Goal: Communication & Community: Answer question/provide support

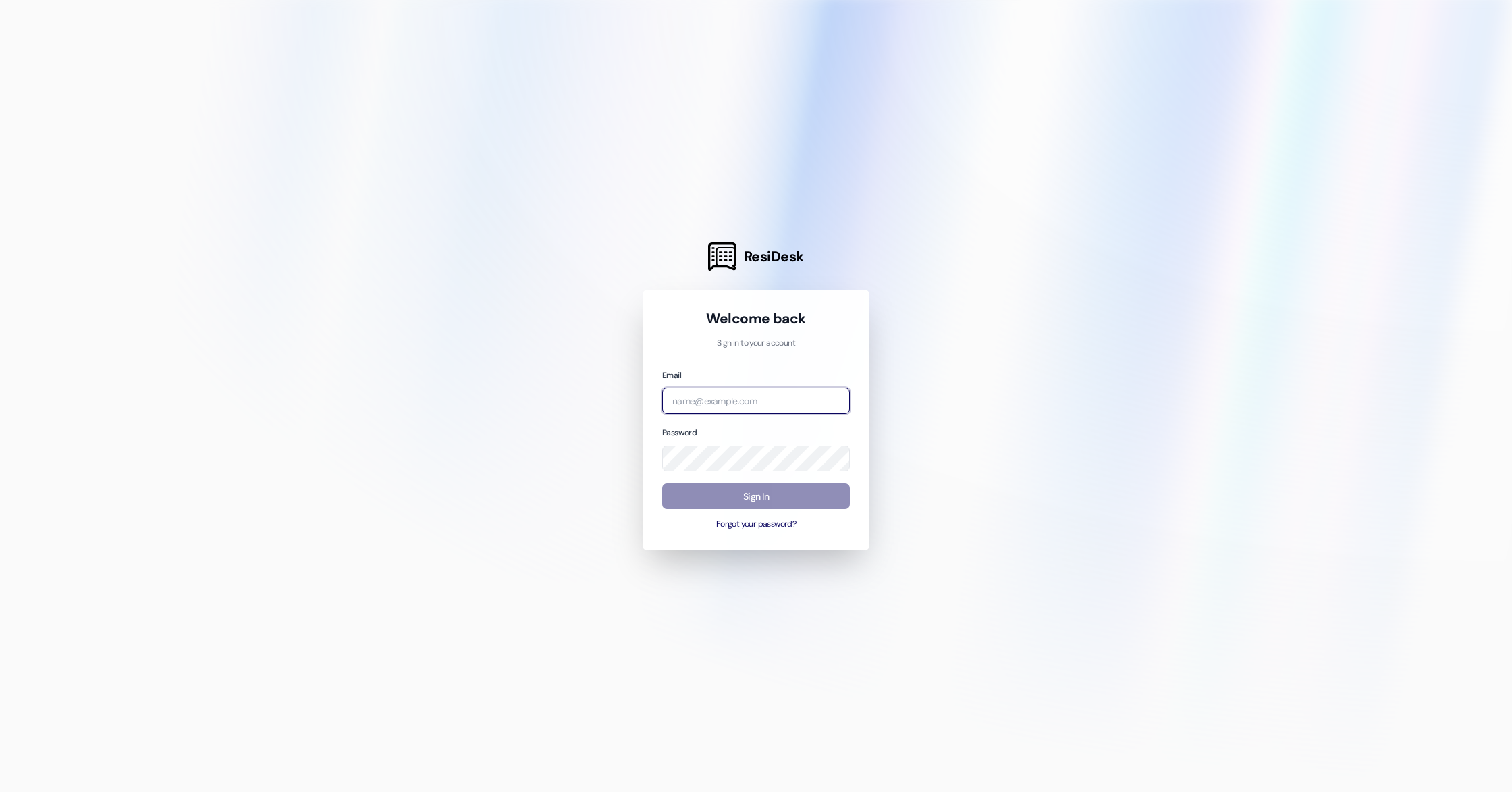
type input "[PERSON_NAME][EMAIL_ADDRESS][DOMAIN_NAME]"
click at [746, 504] on button "Sign In" at bounding box center [756, 497] width 187 height 26
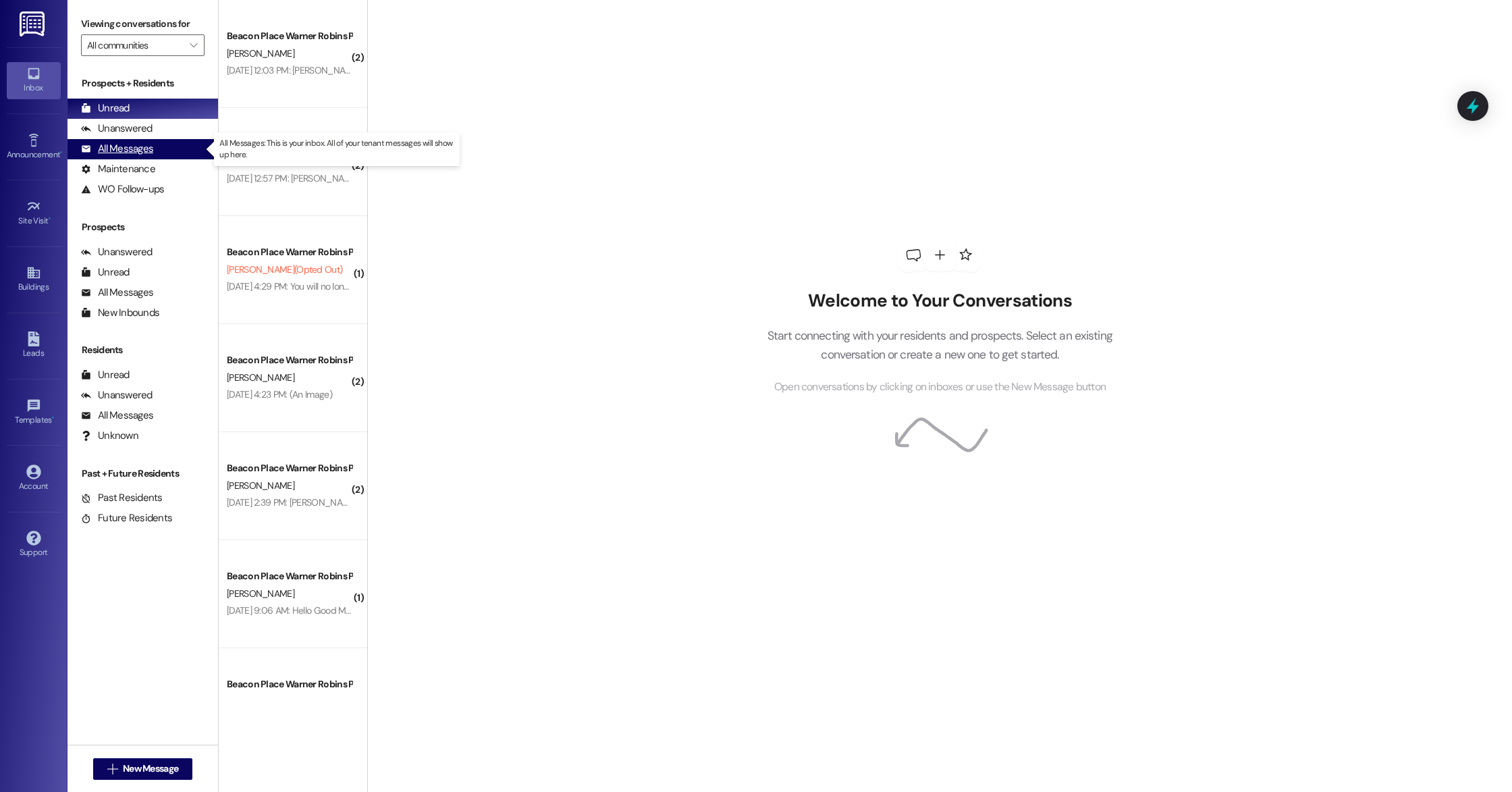
click at [115, 148] on div "All Messages" at bounding box center [117, 149] width 72 height 14
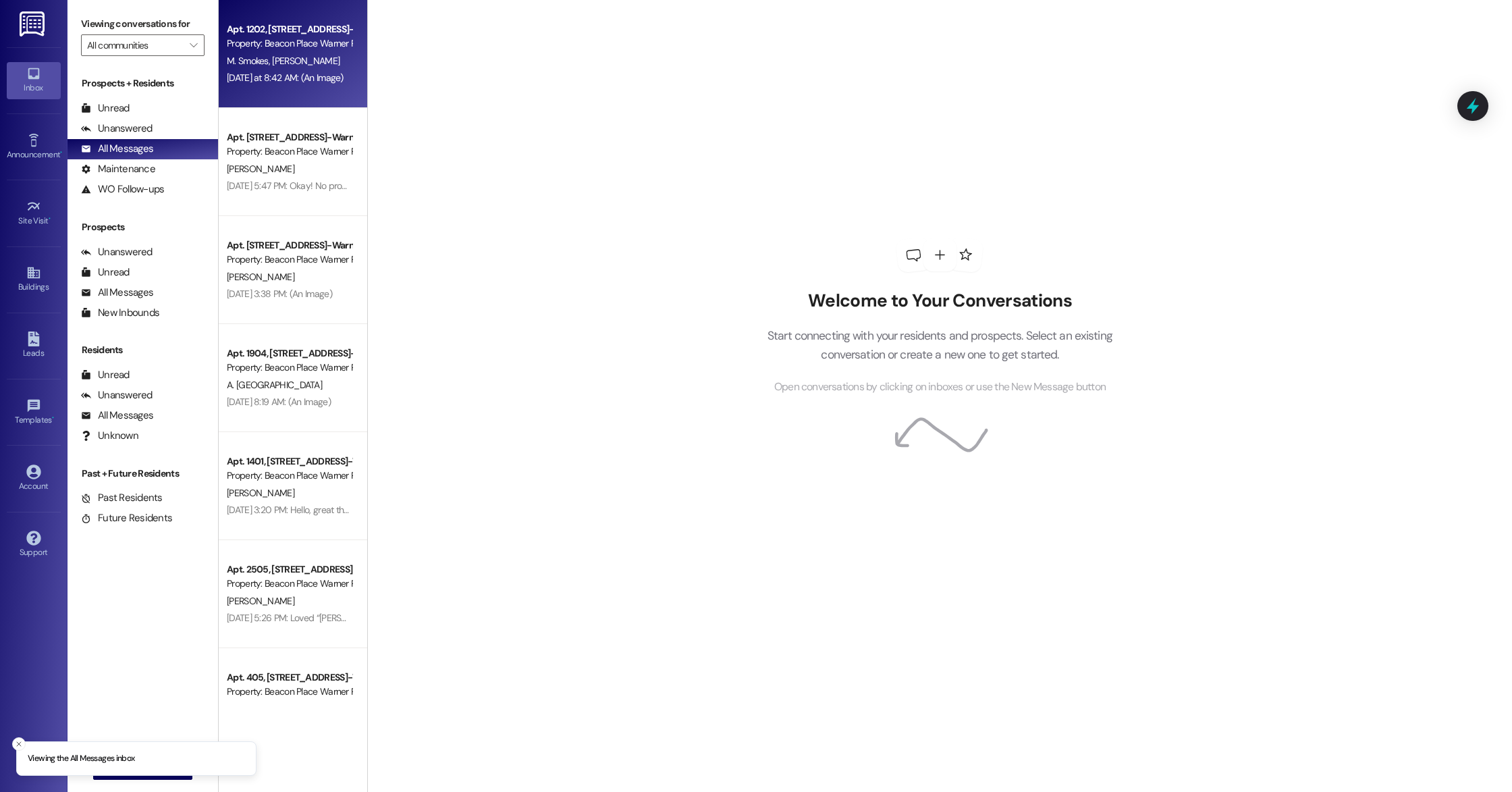
click at [295, 93] on div "Apt. 1202, [STREET_ADDRESS]-Warner Robins, LLC Property: [GEOGRAPHIC_DATA] Warn…" at bounding box center [292, 54] width 148 height 108
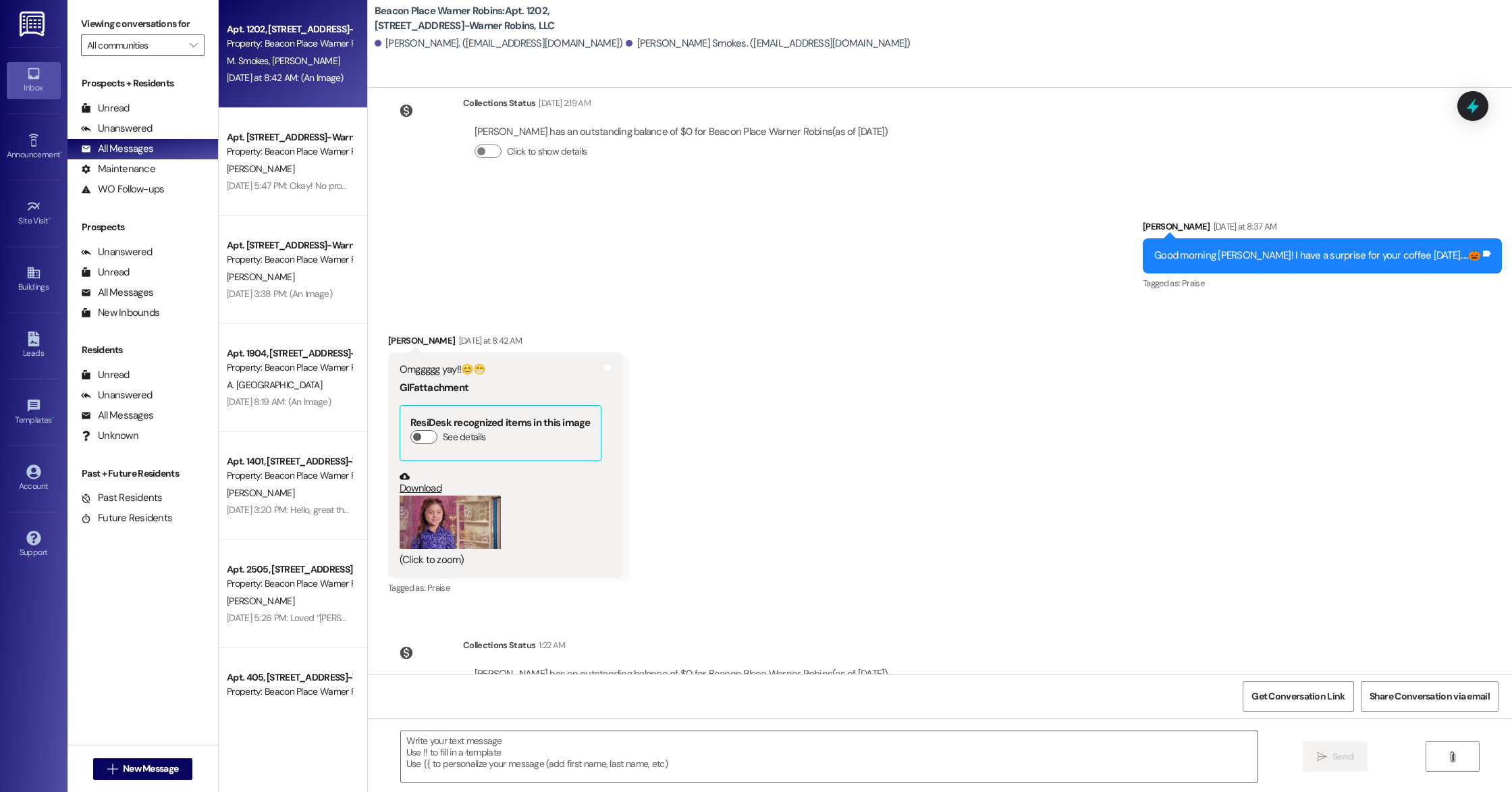
scroll to position [4038, 0]
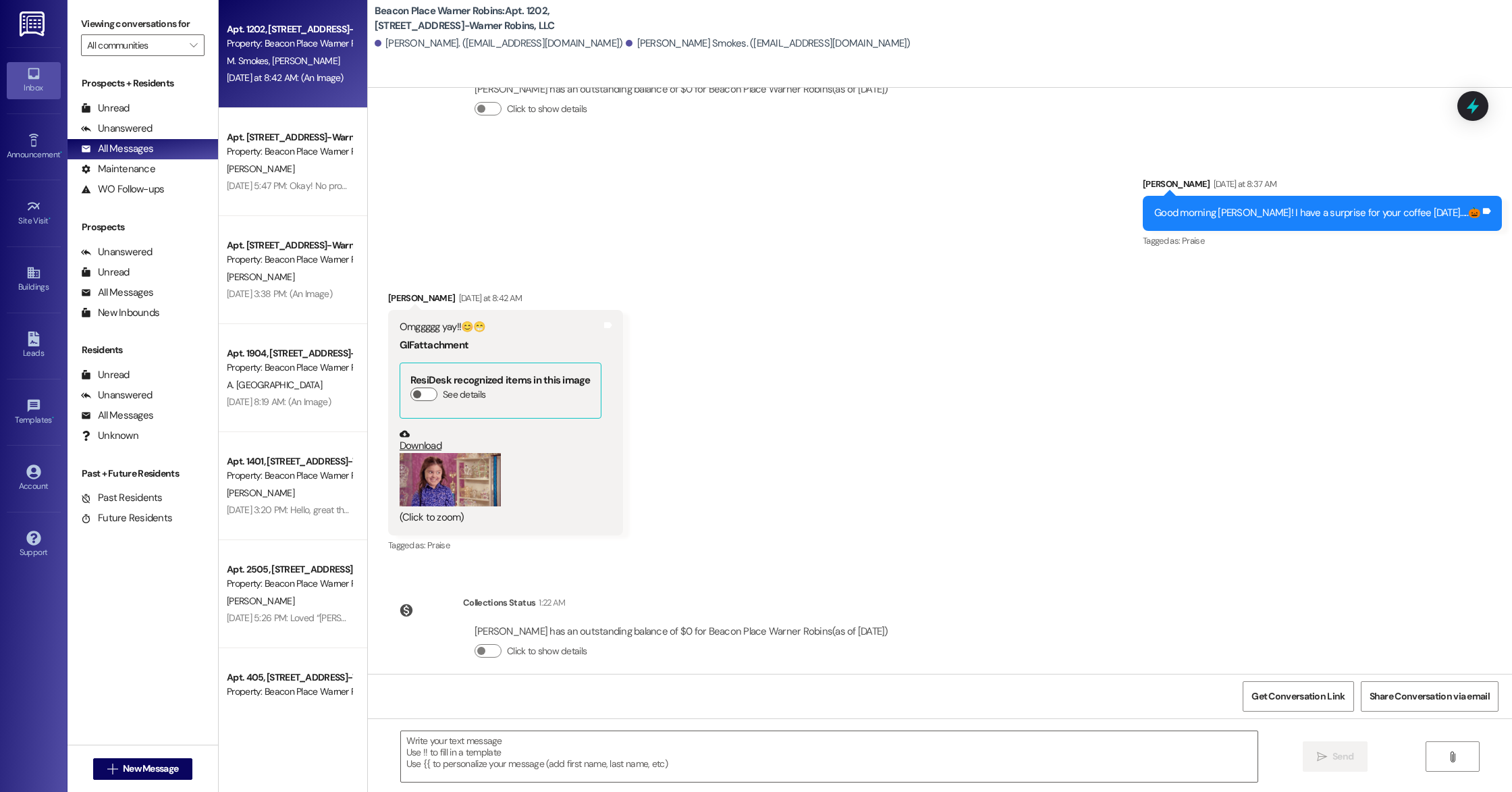
click at [459, 453] on button "Zoom image" at bounding box center [450, 480] width 101 height 54
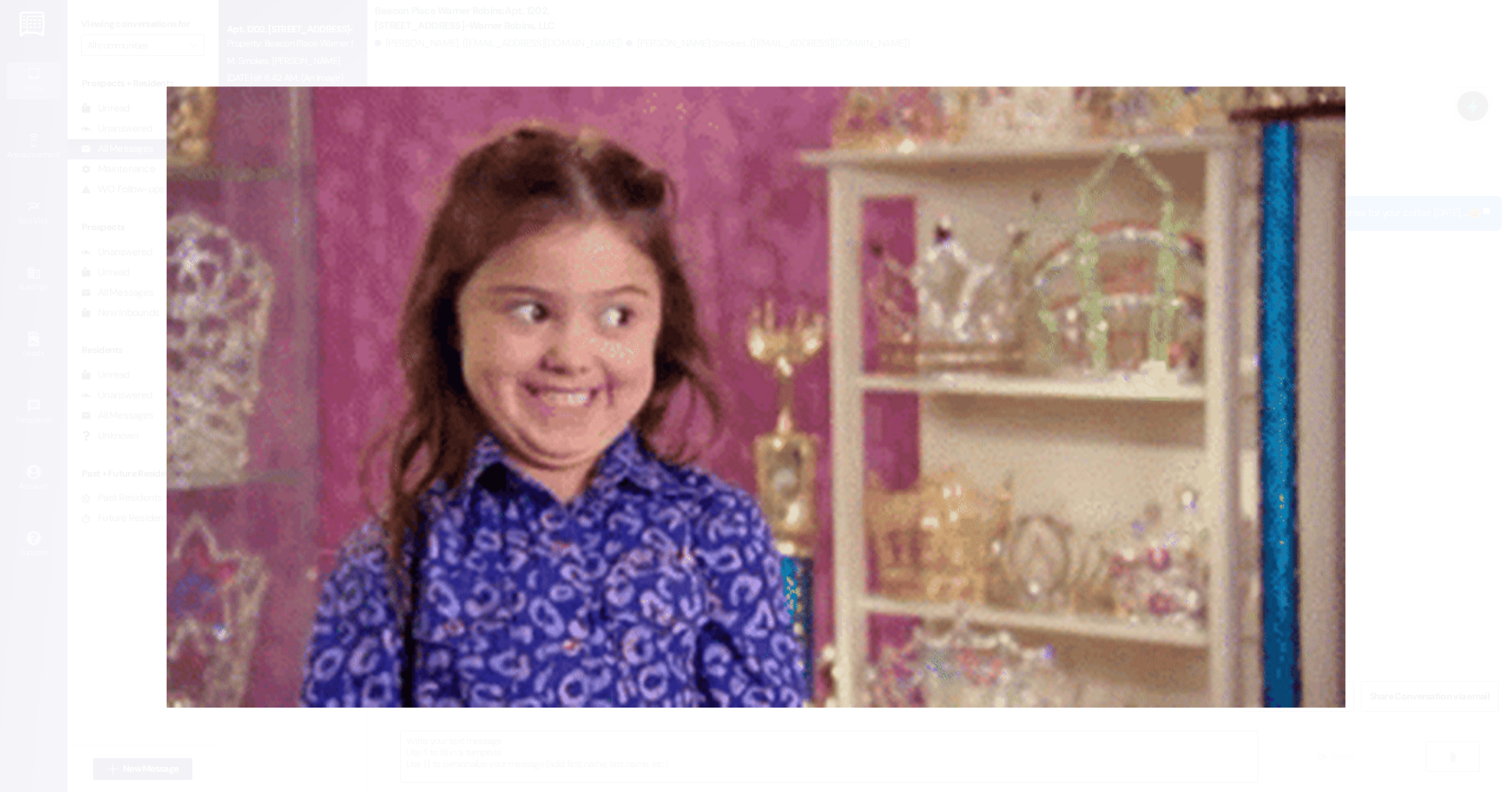
click at [452, 300] on button "Unzoom image" at bounding box center [756, 396] width 1512 height 792
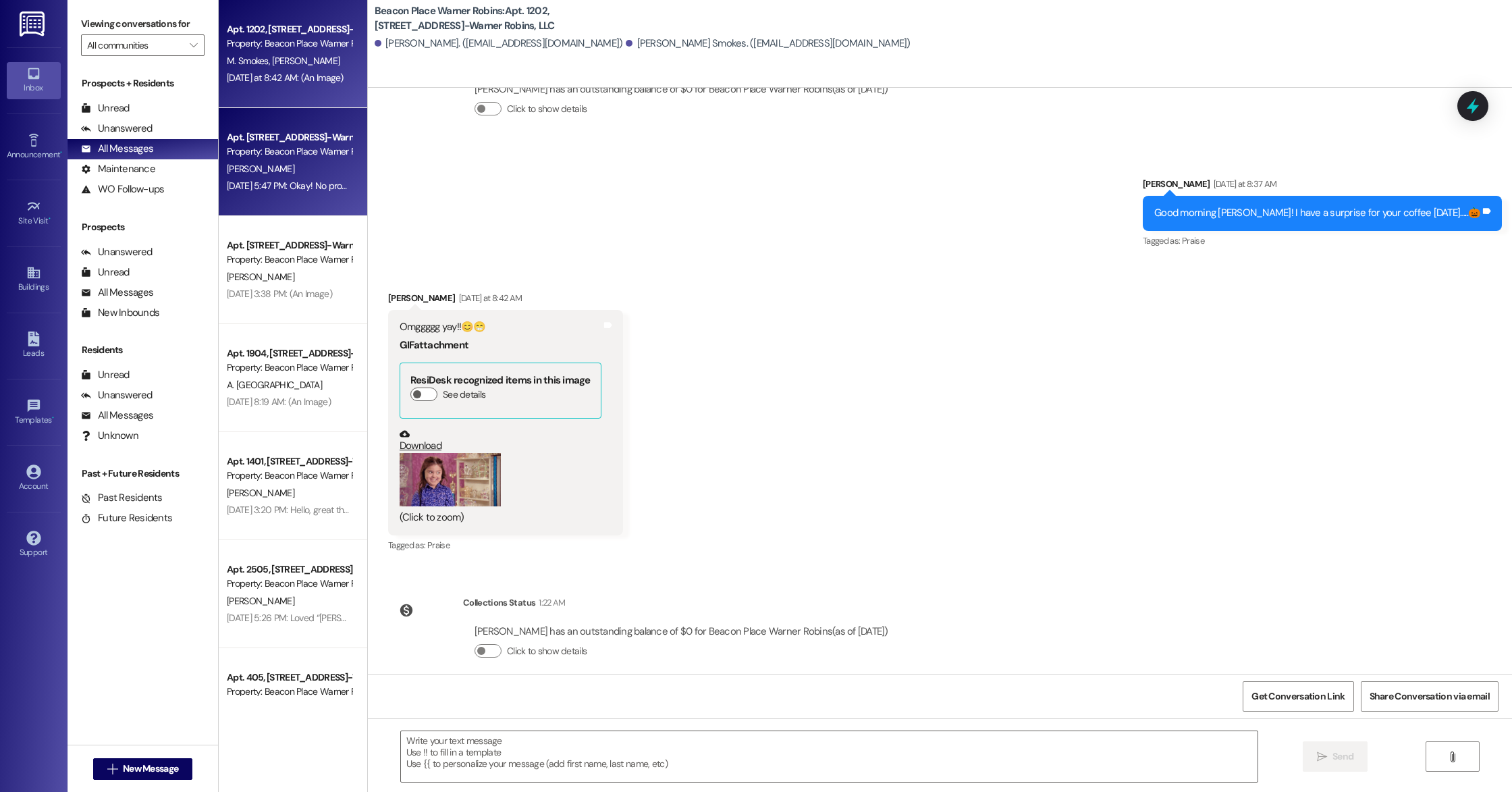
click at [323, 175] on div "[PERSON_NAME]" at bounding box center [289, 169] width 127 height 17
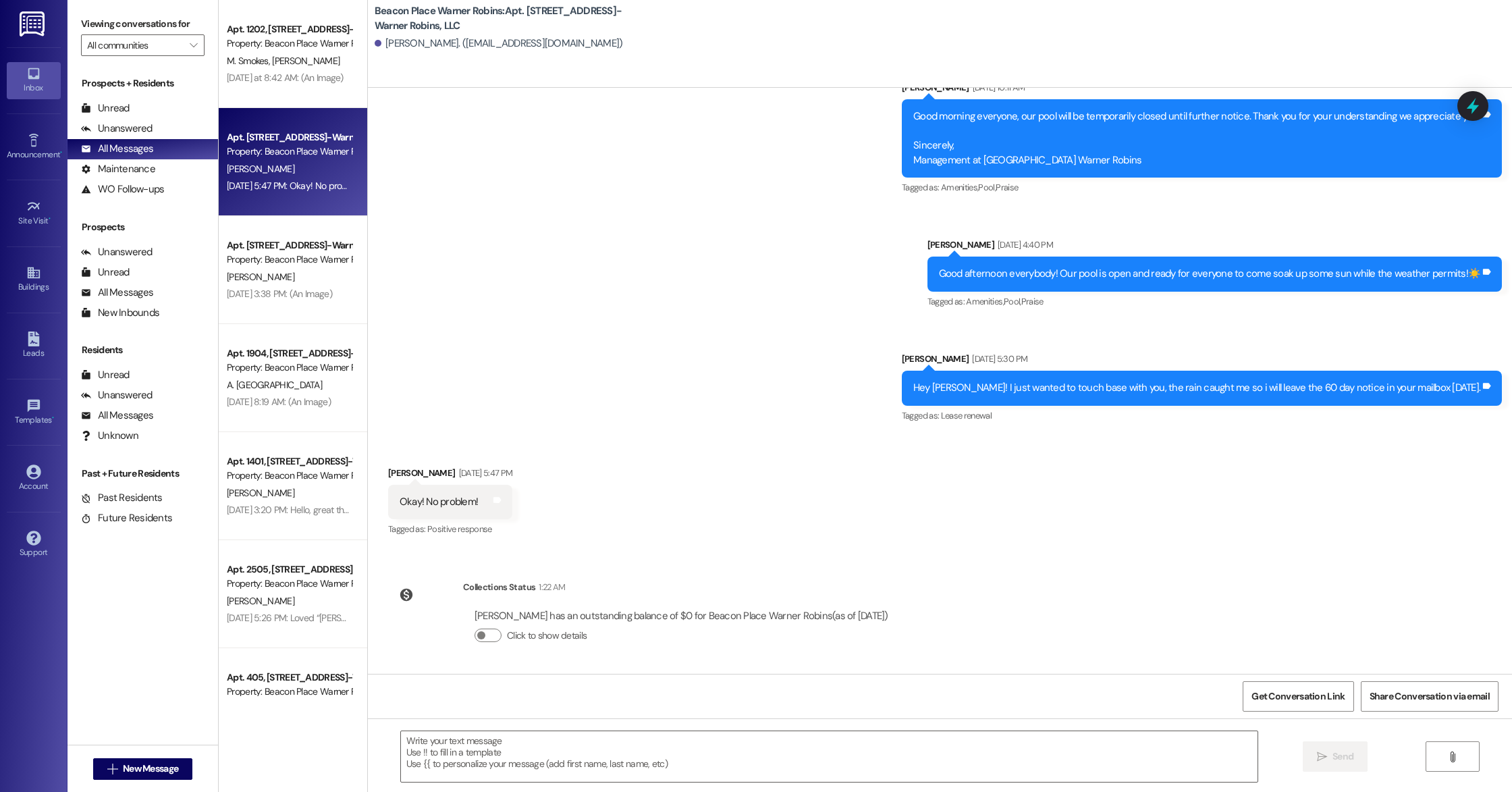
scroll to position [2533, 0]
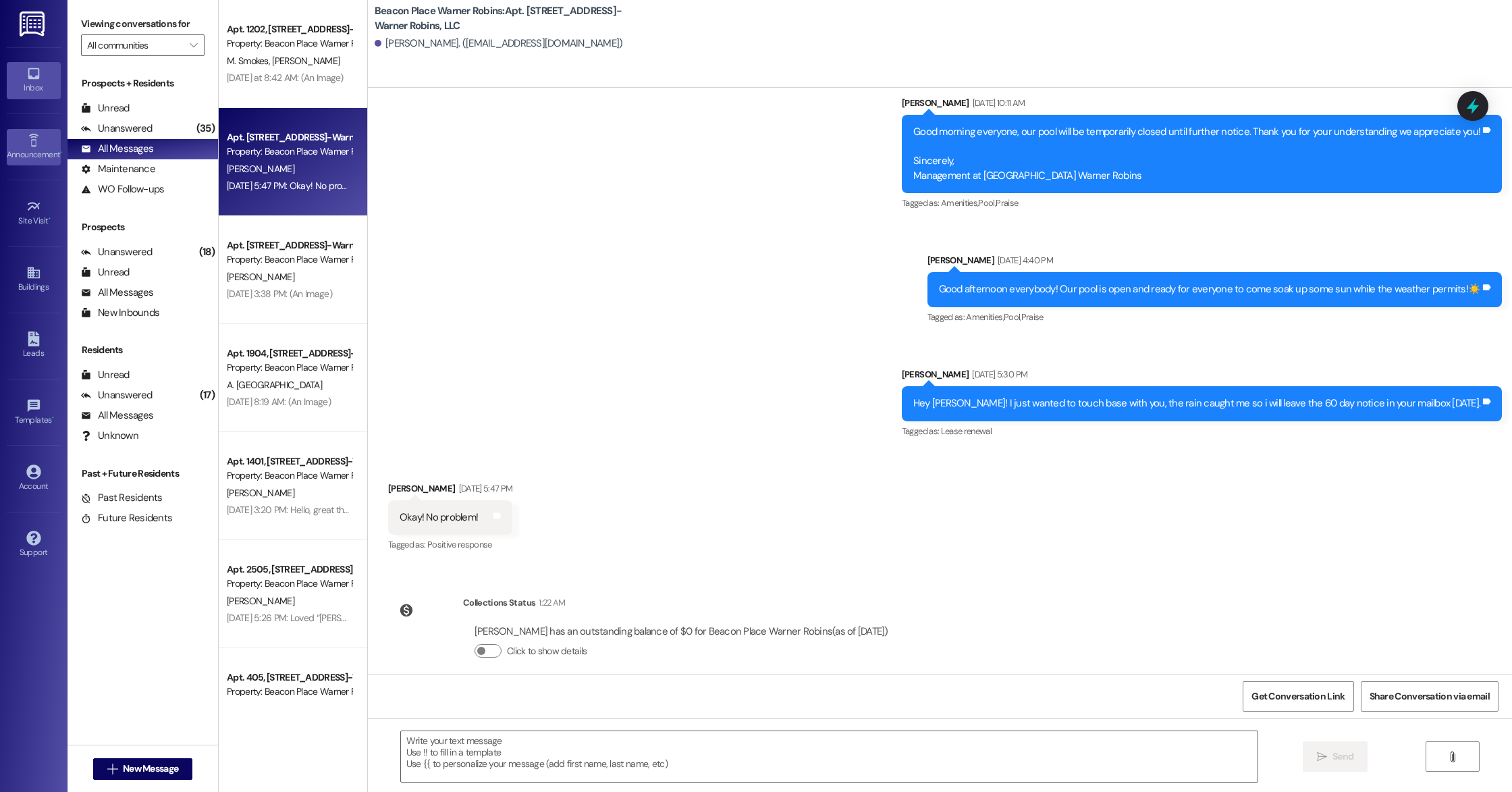
click at [50, 140] on link "Announcement •" at bounding box center [33, 147] width 54 height 37
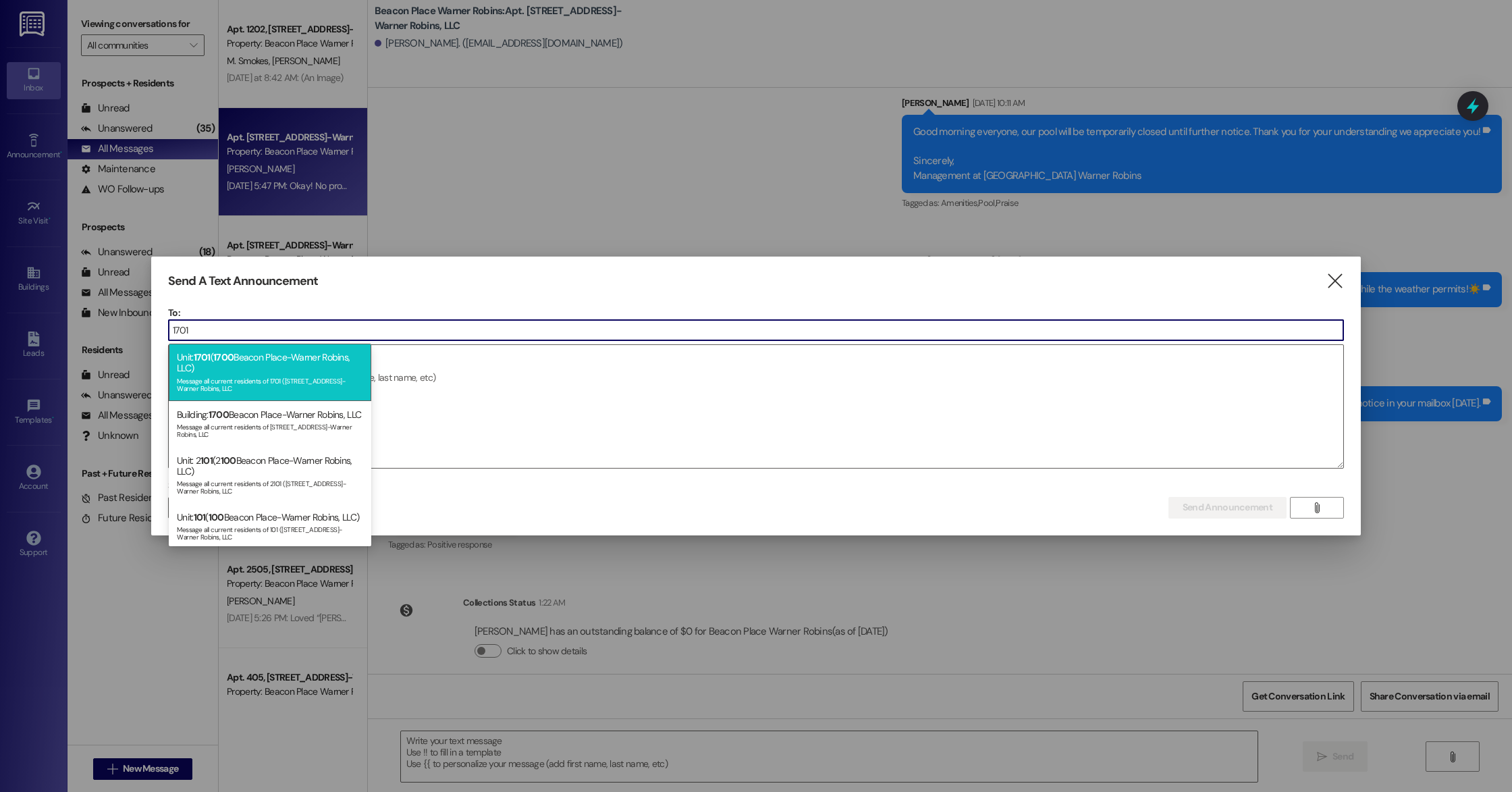
type input "1701"
click at [321, 368] on div "Unit: 1701 ( [STREET_ADDRESS]-Warner Robins, LLC) Message all current residents…" at bounding box center [270, 372] width 203 height 57
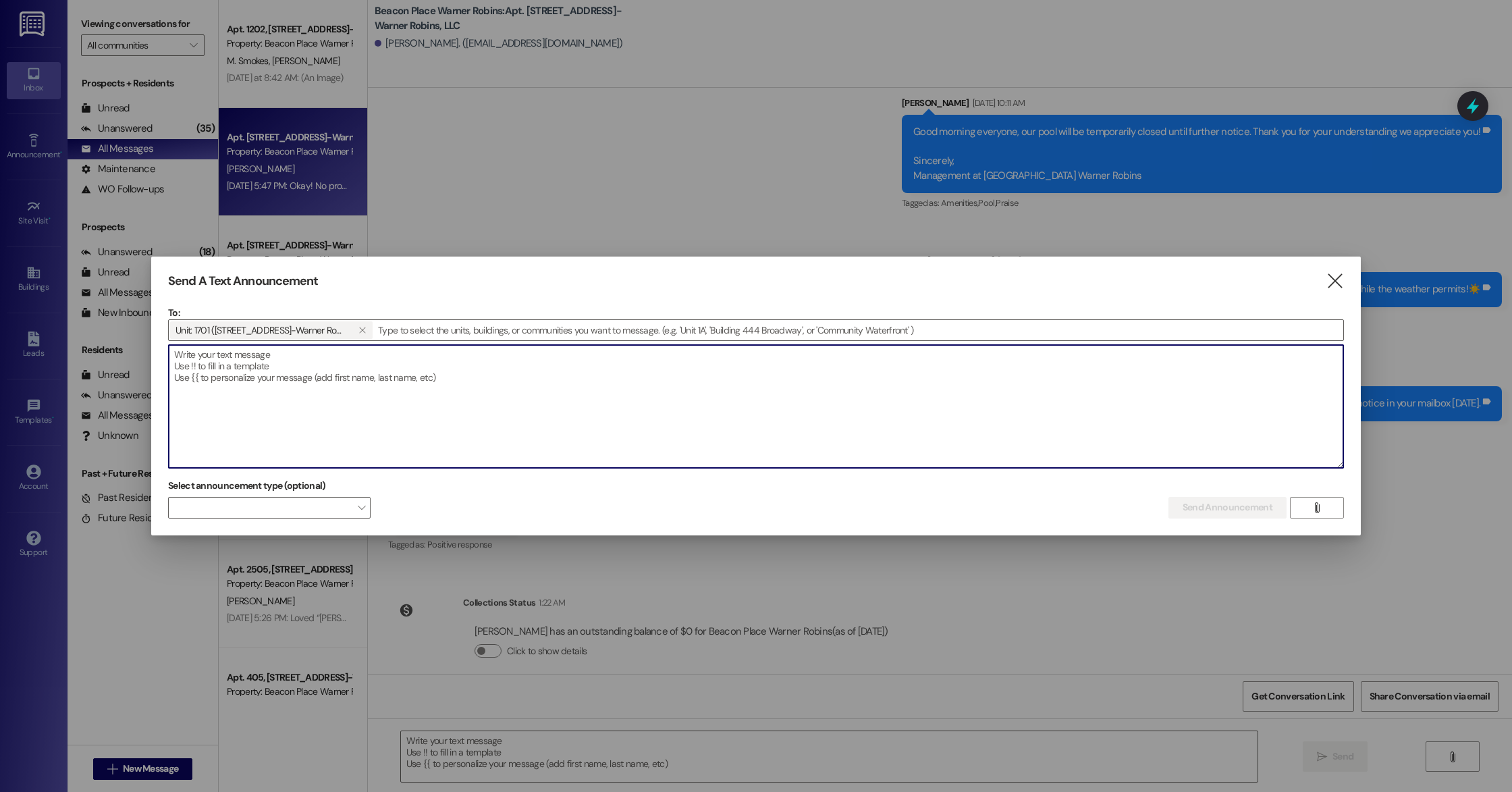
click at [368, 404] on textarea at bounding box center [756, 406] width 1174 height 123
drag, startPoint x: 457, startPoint y: 356, endPoint x: 379, endPoint y: 360, distance: 78.1
click at [379, 360] on textarea "Hi, [PERSON_NAME], what are the dimensions for the rug we would need?" at bounding box center [756, 406] width 1174 height 123
click at [182, 359] on textarea "Hi, [PERSON_NAME], what are the dimensions for the rug you need replaced?" at bounding box center [756, 406] width 1174 height 123
click at [361, 401] on textarea "Hi [PERSON_NAME], what are the dimensions for the rug you need replaced?" at bounding box center [756, 406] width 1174 height 123
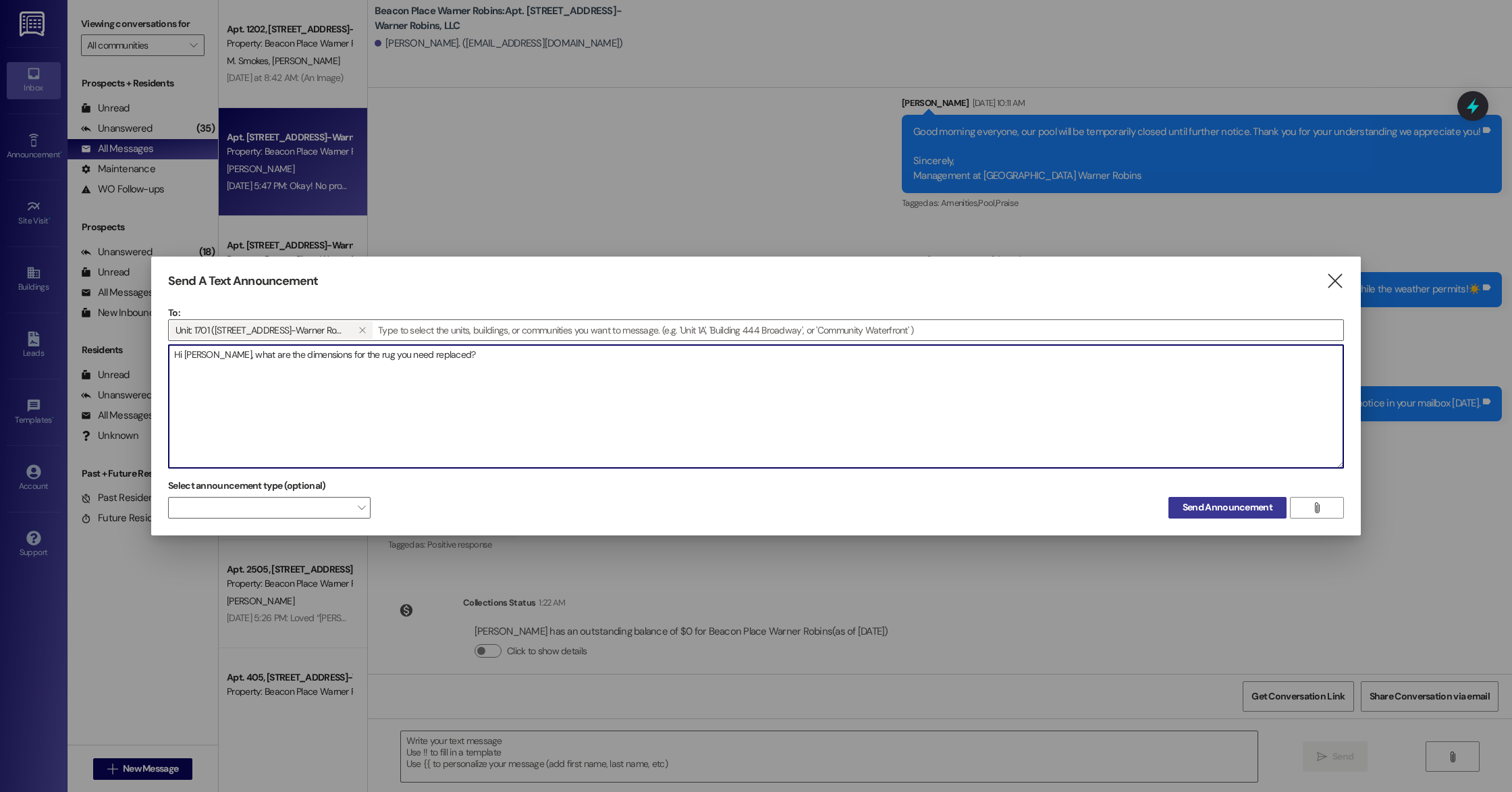
type textarea "Hi [PERSON_NAME], what are the dimensions for the rug you need replaced?"
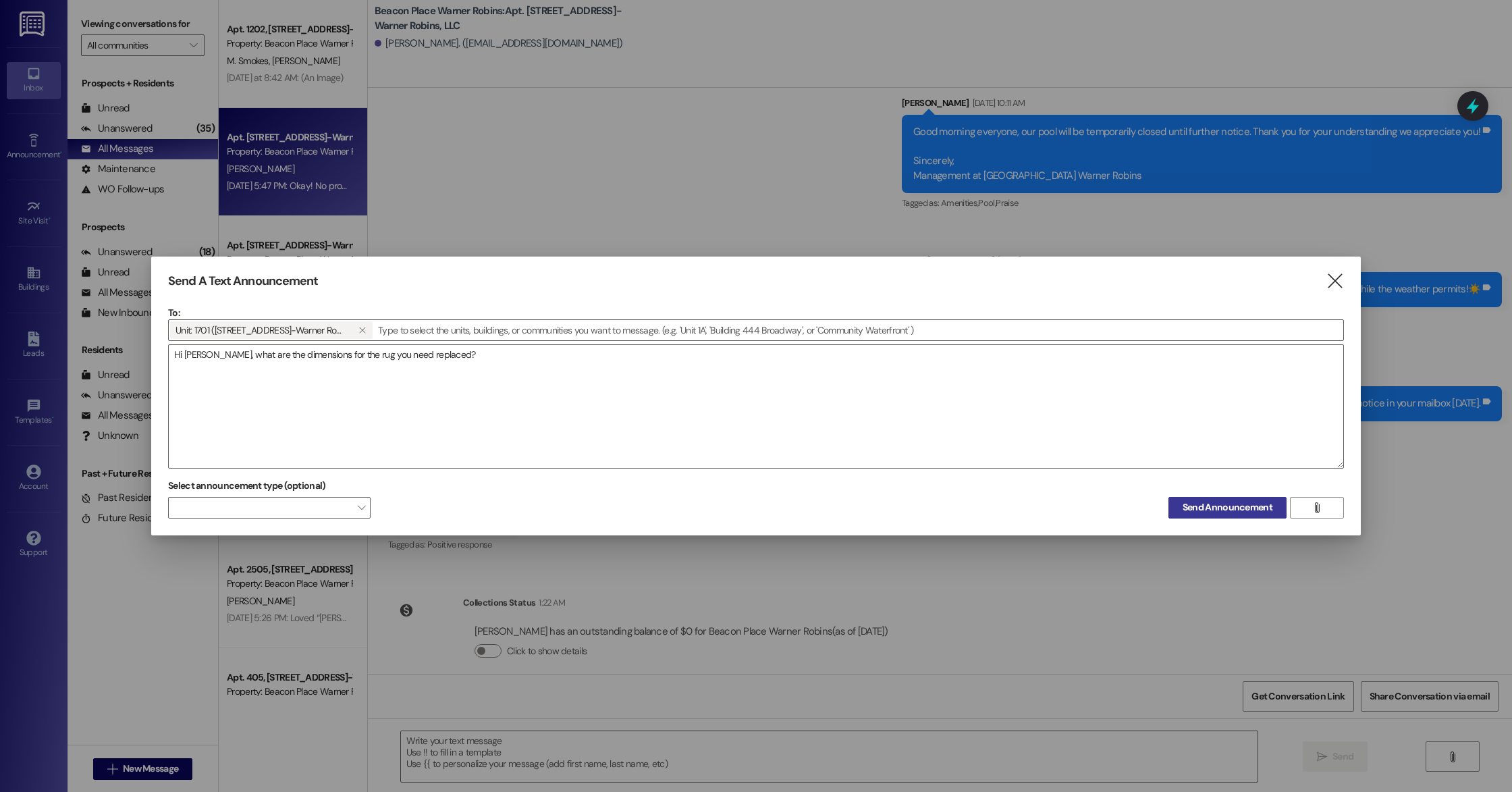
click at [1191, 505] on span "Send Announcement" at bounding box center [1227, 508] width 90 height 14
